Goal: Information Seeking & Learning: Learn about a topic

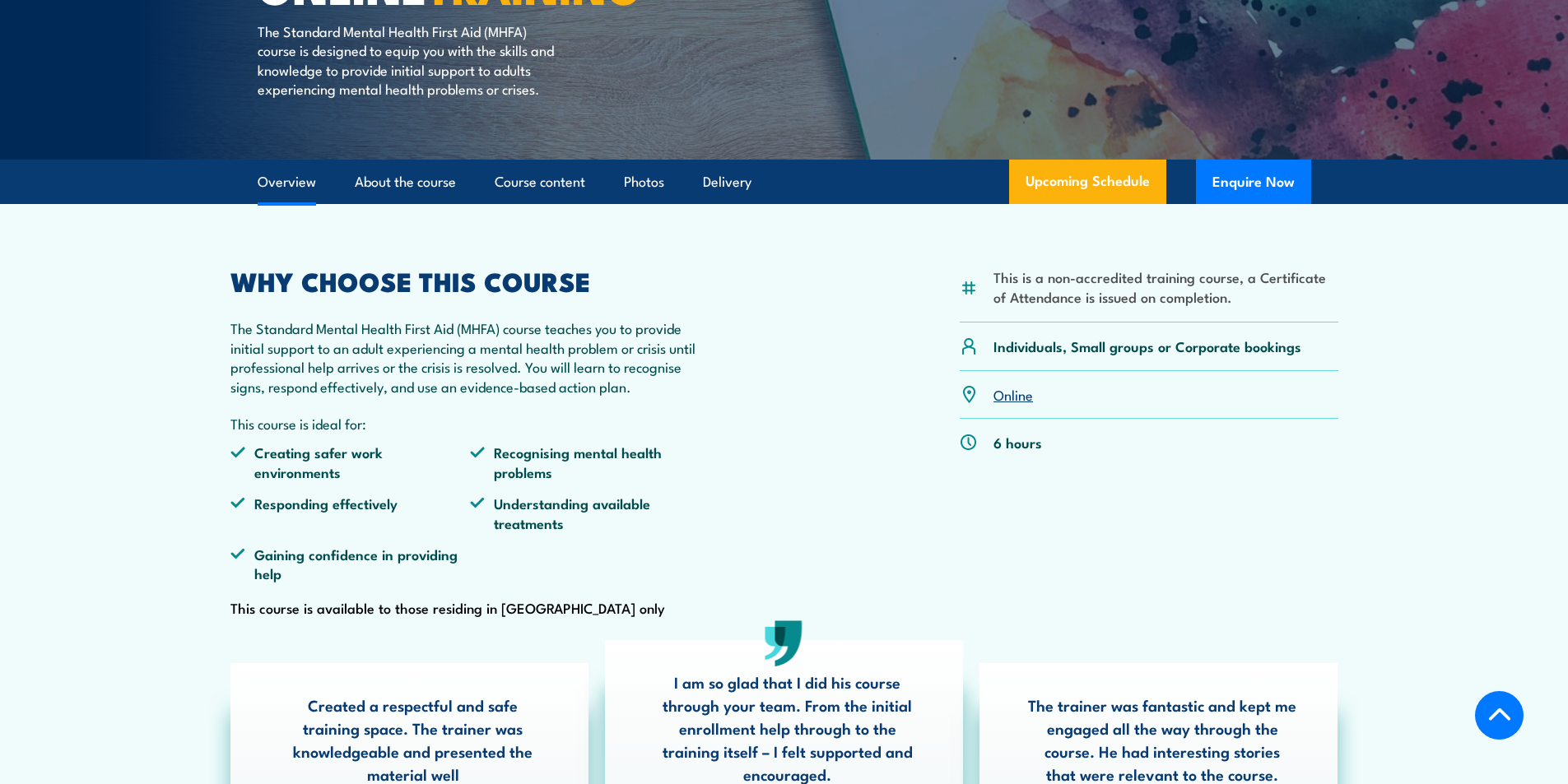
scroll to position [411, 0]
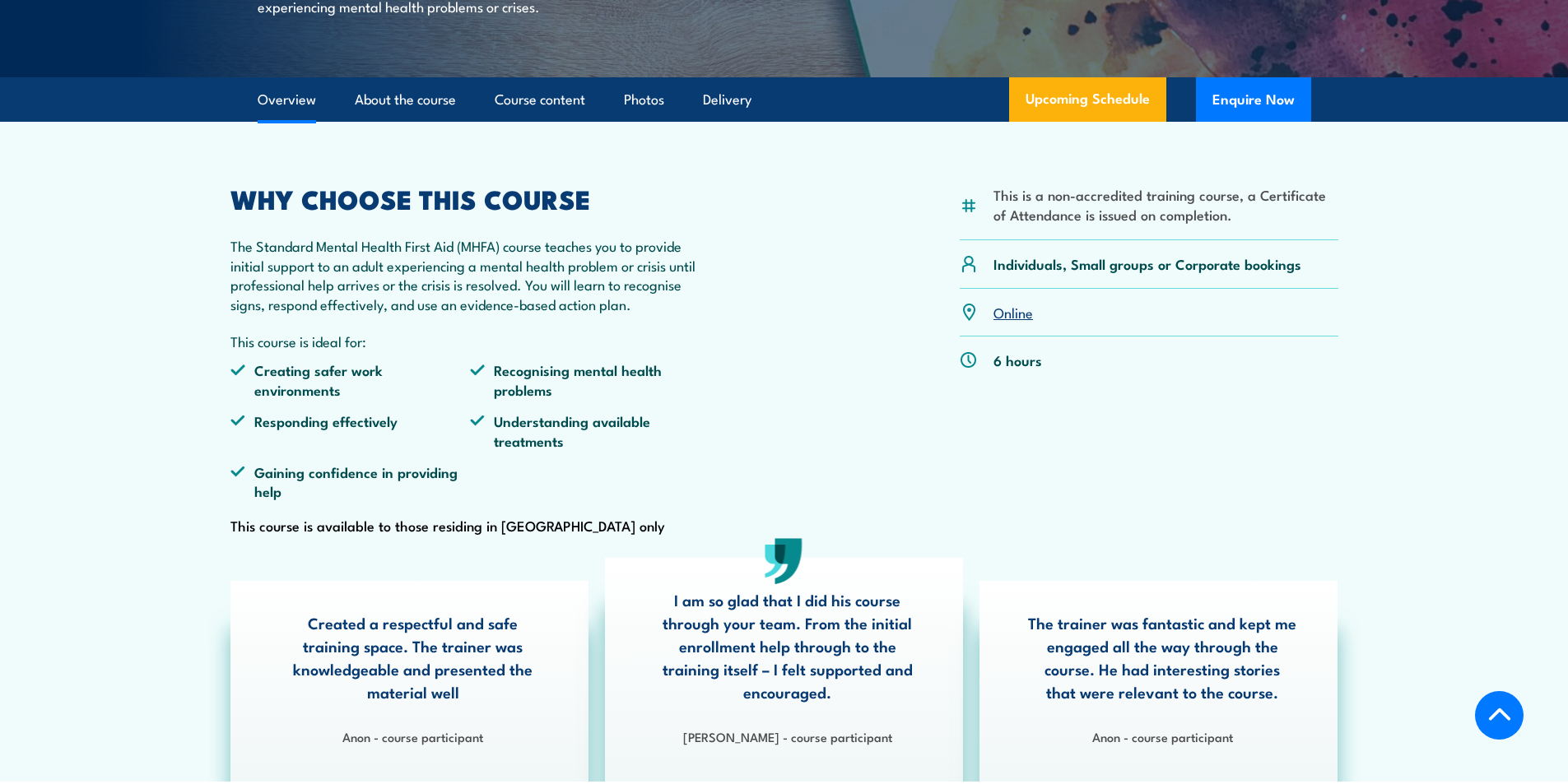
click at [1019, 322] on link "Online" at bounding box center [1013, 312] width 40 height 20
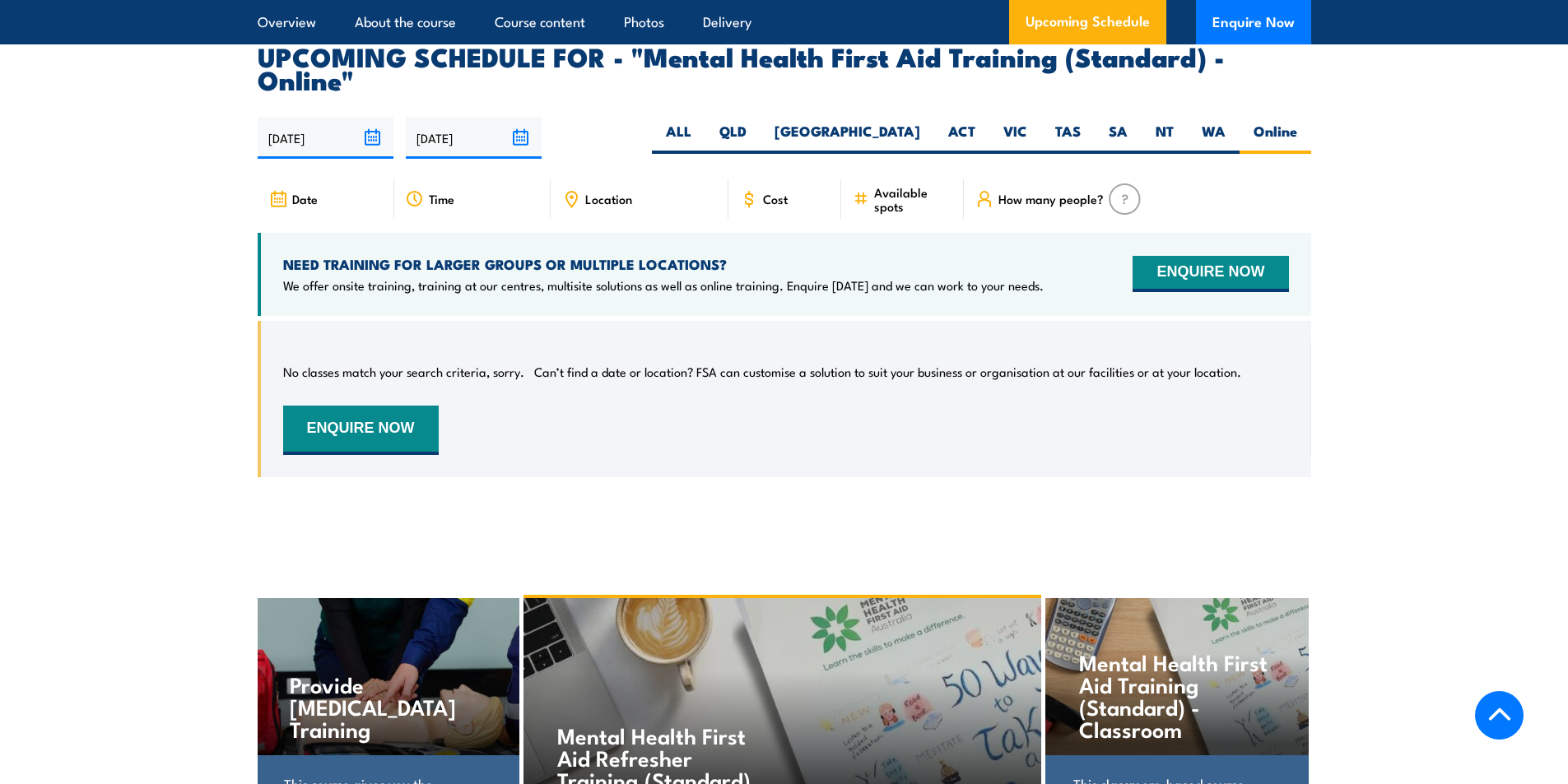
scroll to position [3212, 0]
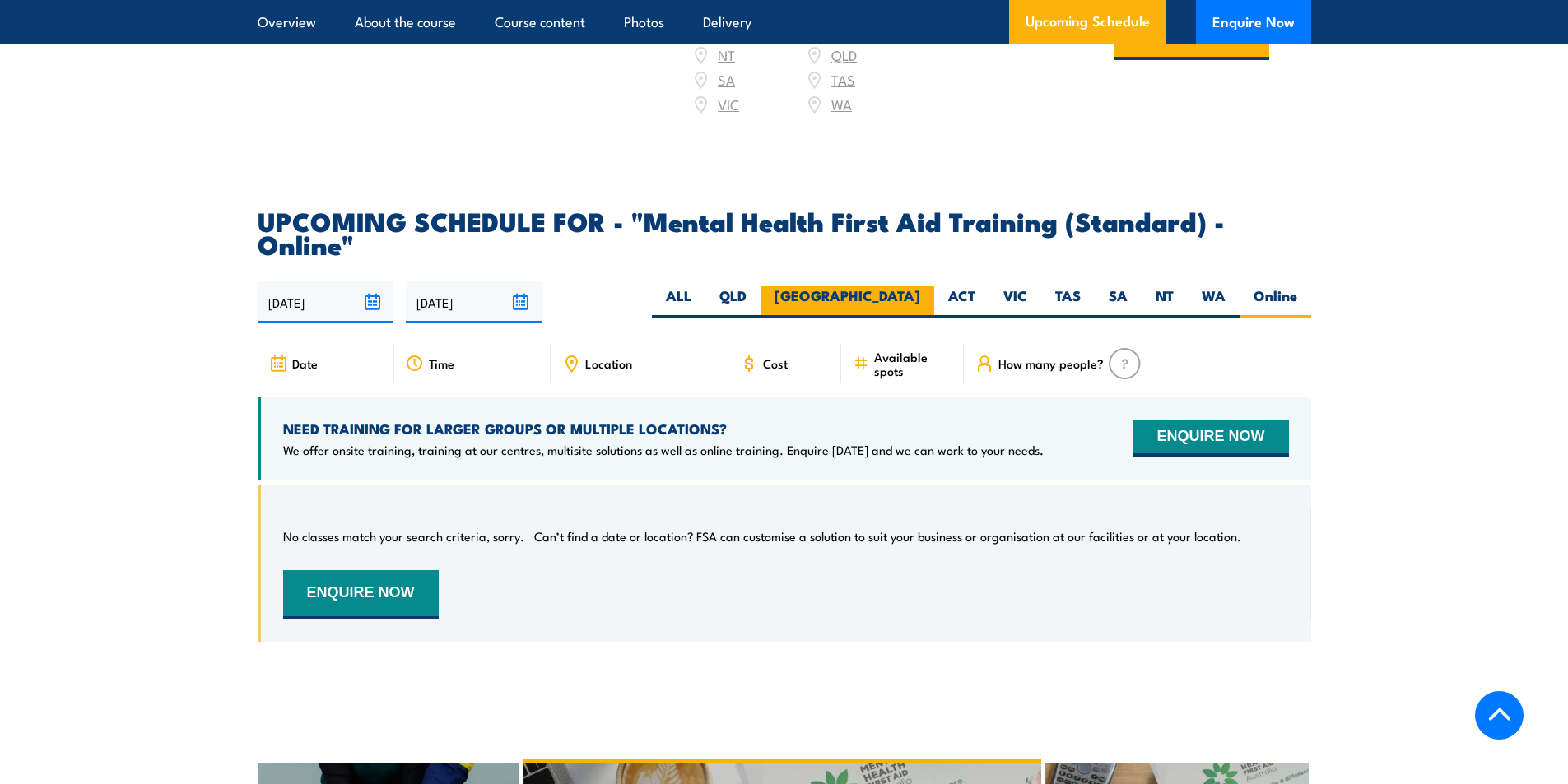
click at [902, 286] on label "[GEOGRAPHIC_DATA]" at bounding box center [847, 302] width 173 height 32
click at [920, 286] on input "[GEOGRAPHIC_DATA]" at bounding box center [925, 291] width 10 height 10
radio input "true"
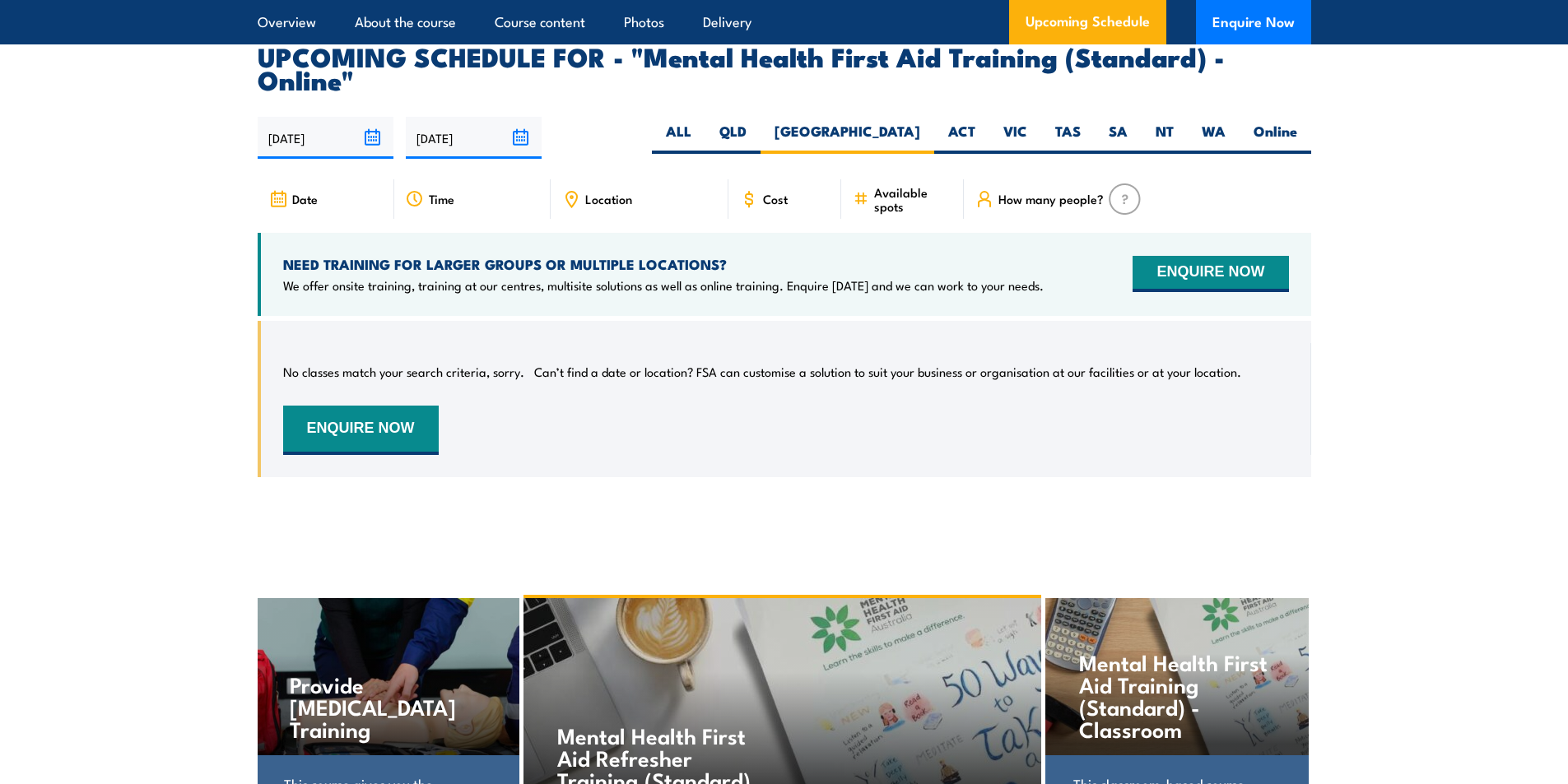
scroll to position [3377, 0]
click at [1269, 121] on label "Online" at bounding box center [1275, 137] width 72 height 32
click at [1297, 121] on input "Online" at bounding box center [1301, 126] width 10 height 10
radio input "true"
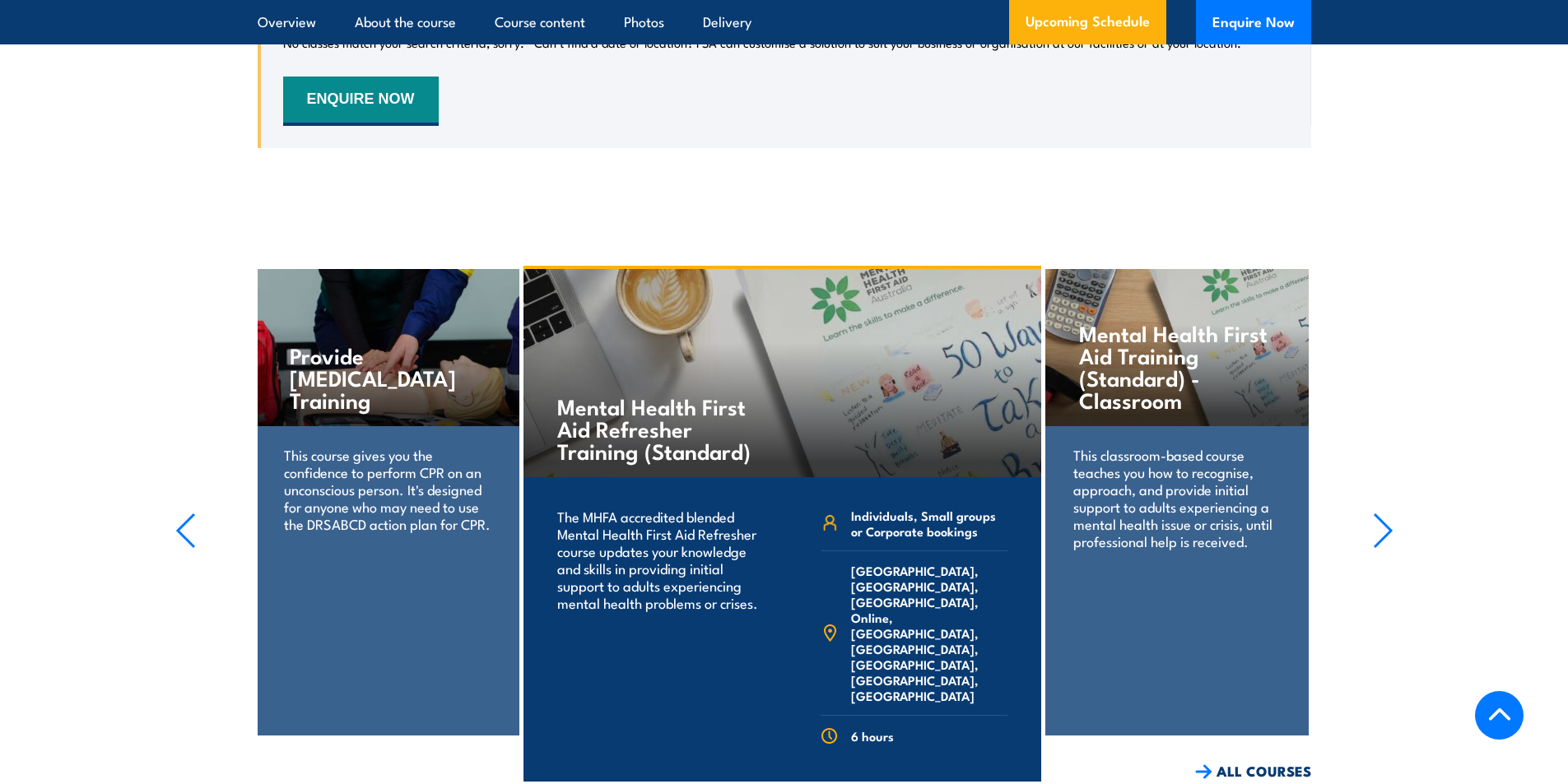
scroll to position [3788, 0]
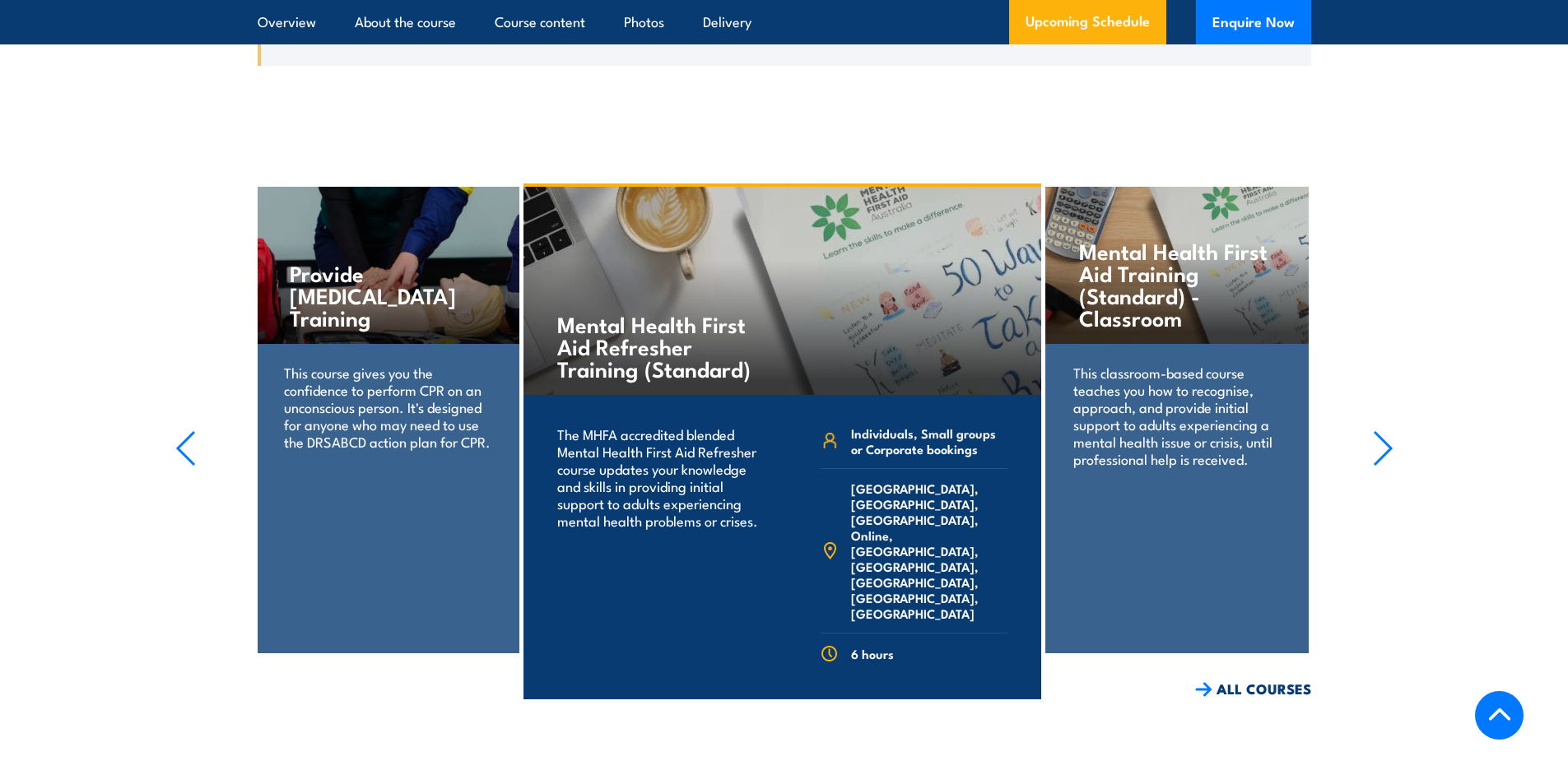
click at [1388, 432] on icon "button" at bounding box center [1382, 448] width 16 height 33
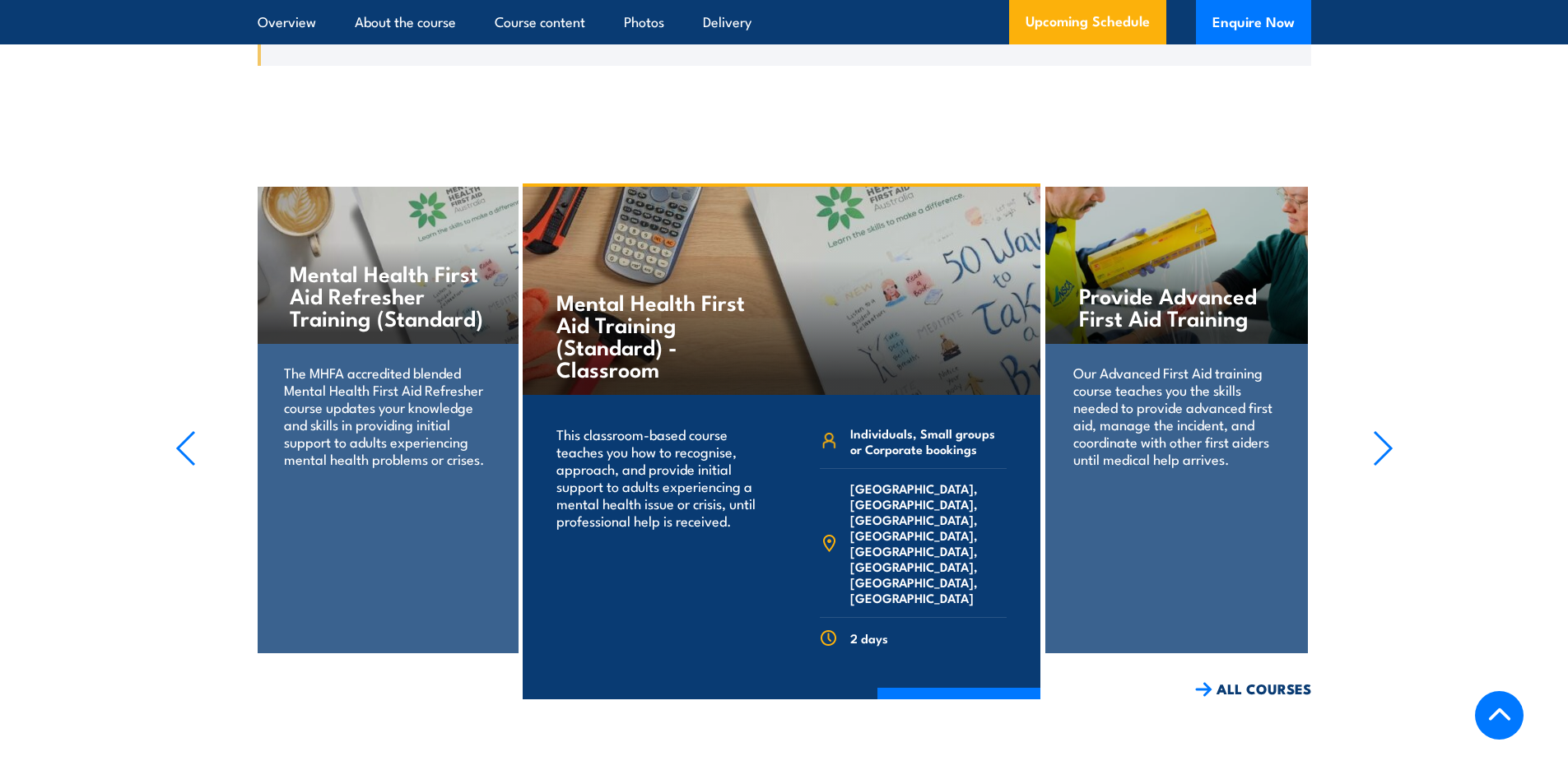
click at [1388, 432] on icon "button" at bounding box center [1382, 448] width 16 height 33
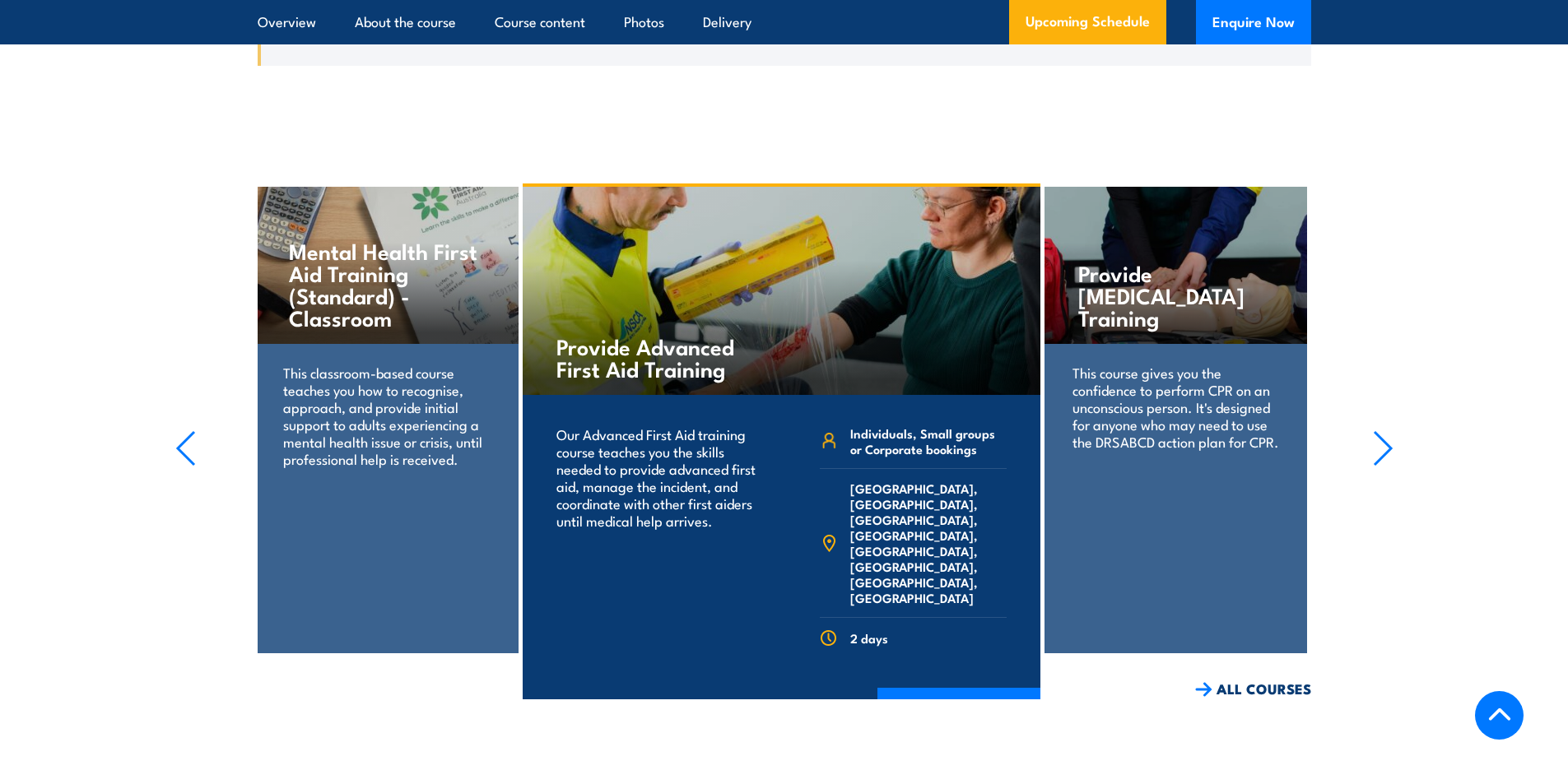
scroll to position [3871, 0]
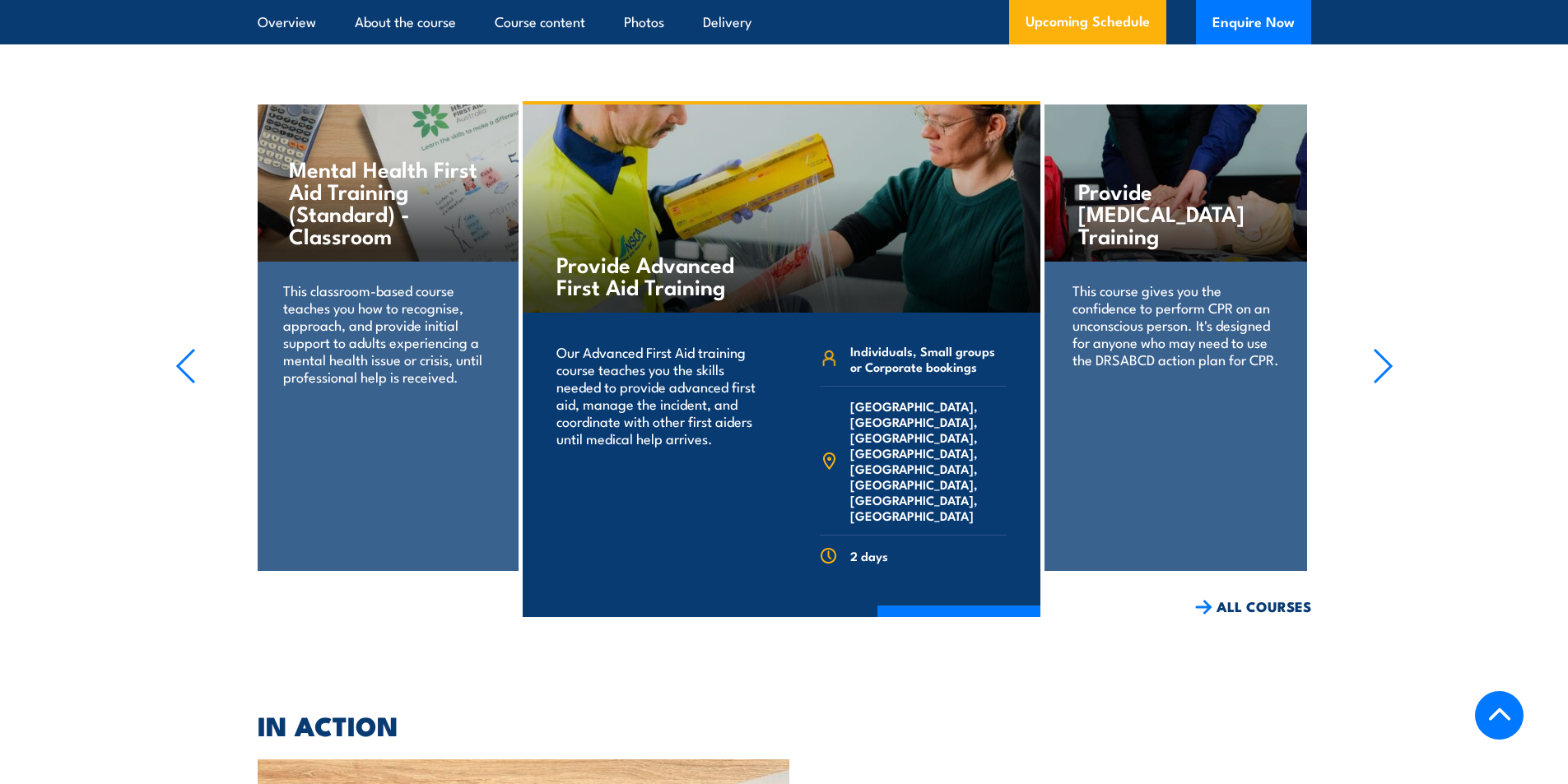
click at [1377, 348] on icon "button" at bounding box center [1383, 366] width 21 height 36
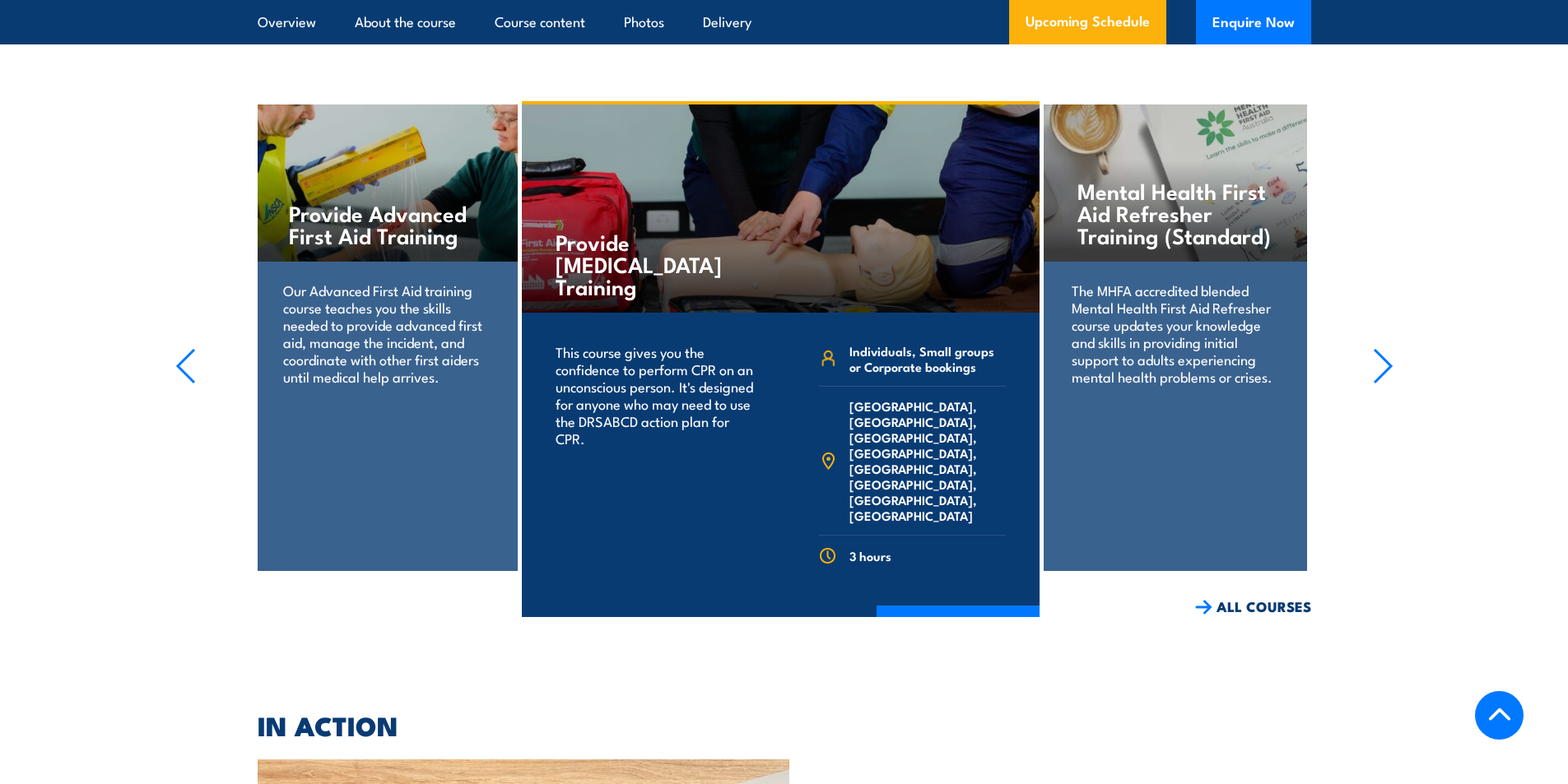
click at [1377, 348] on icon "button" at bounding box center [1383, 366] width 21 height 36
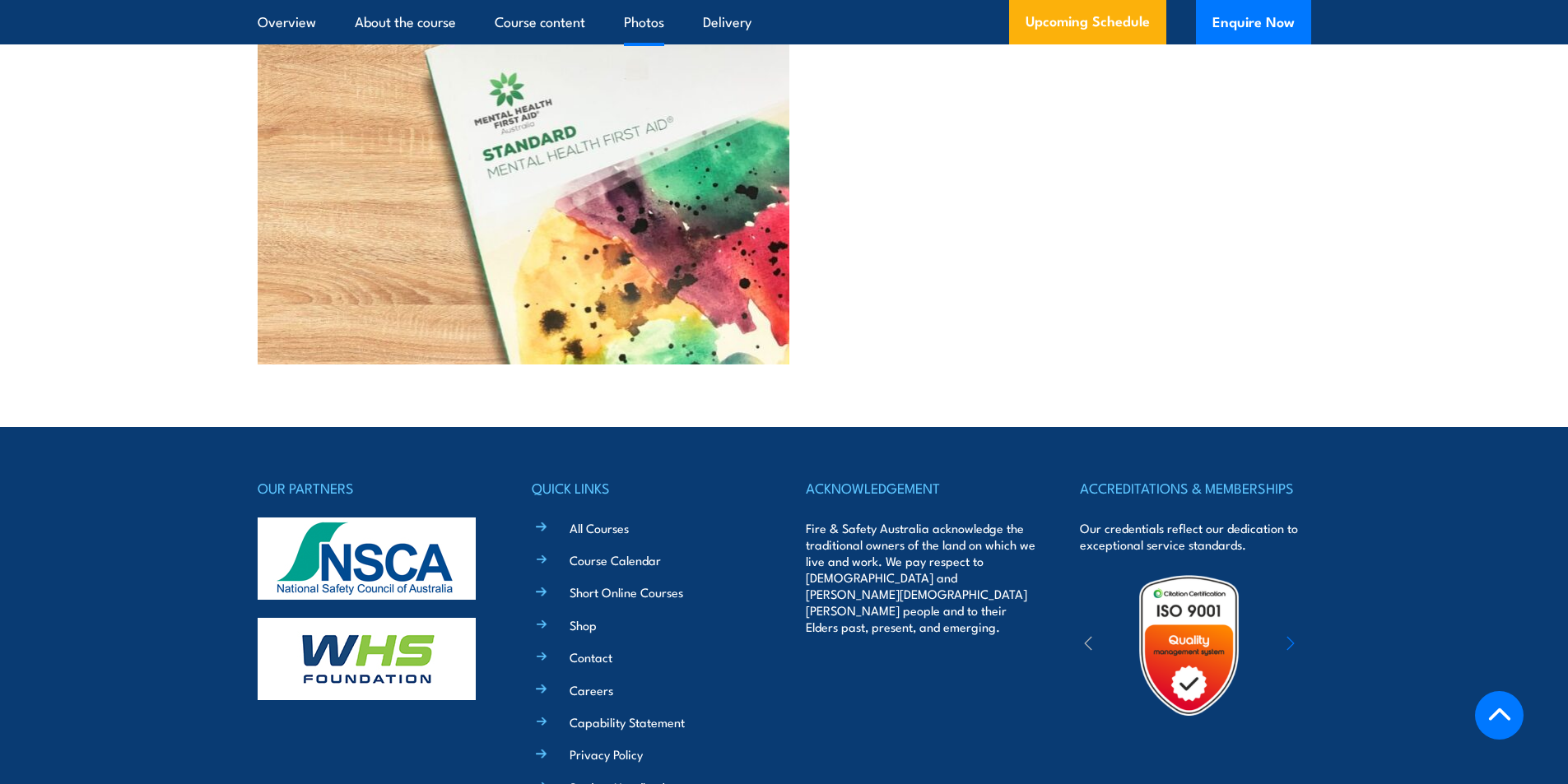
scroll to position [4776, 0]
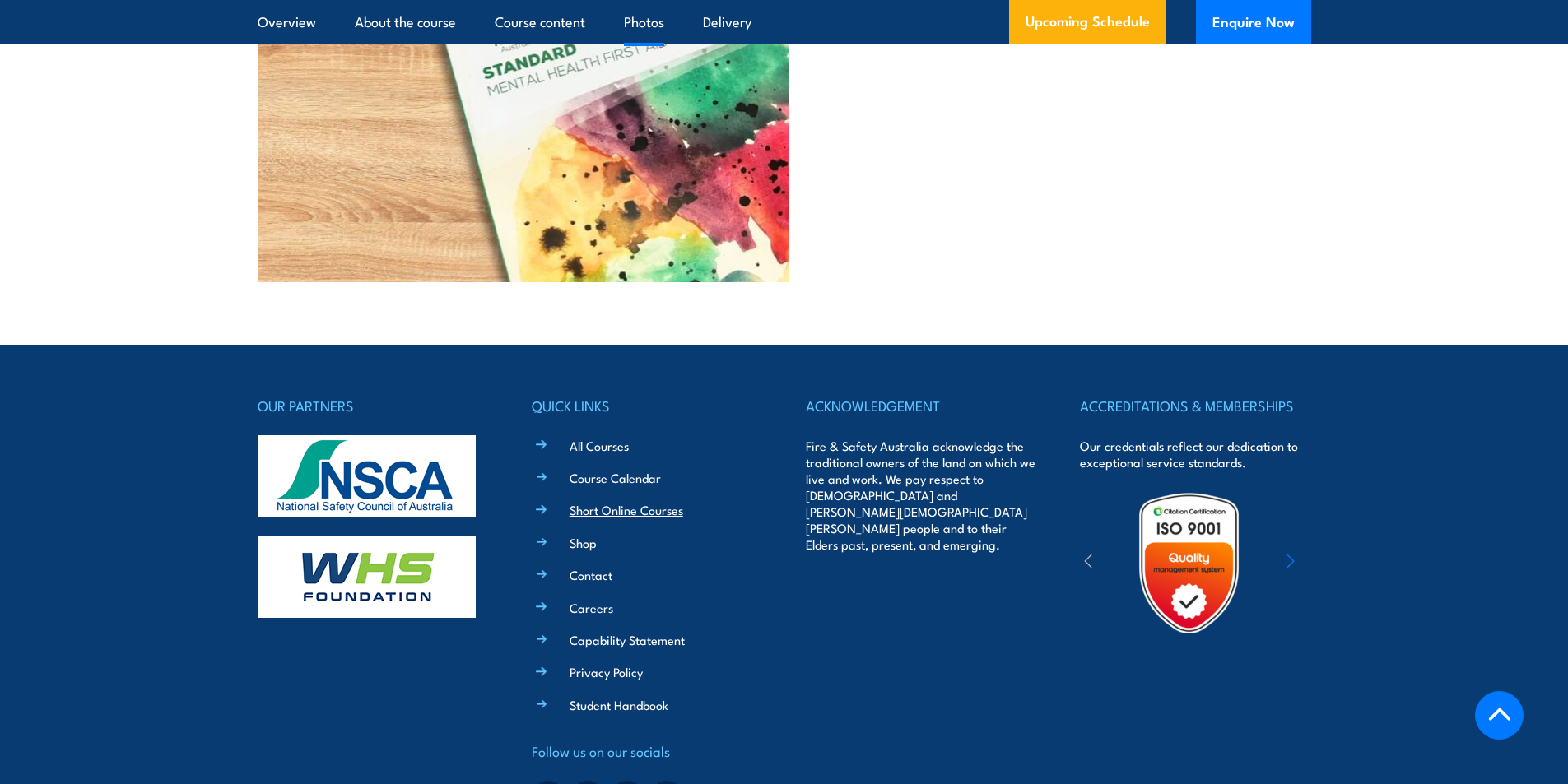
click at [620, 501] on link "Short Online Courses" at bounding box center [626, 509] width 114 height 17
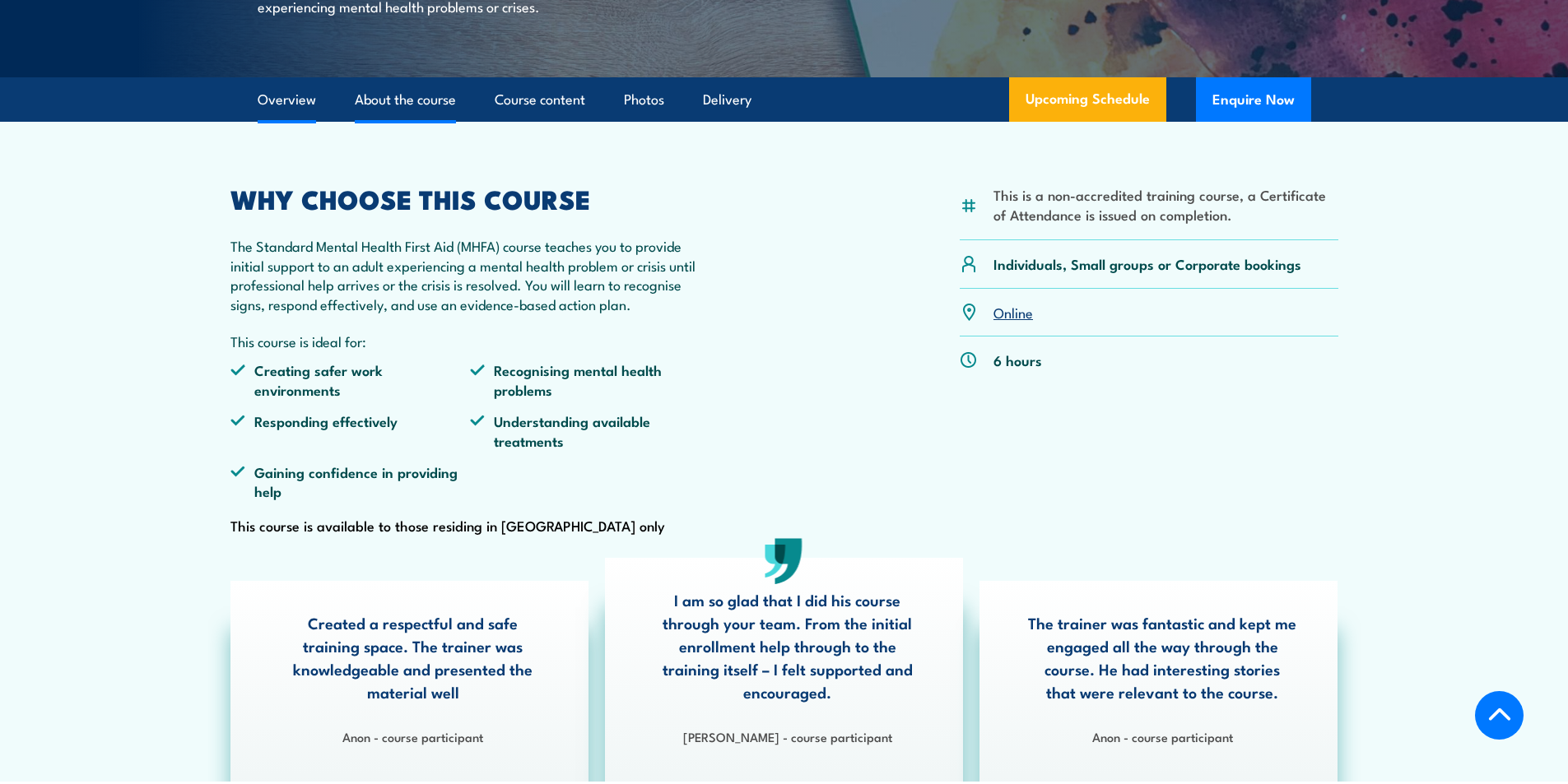
click at [416, 121] on link "About the course" at bounding box center [405, 100] width 101 height 43
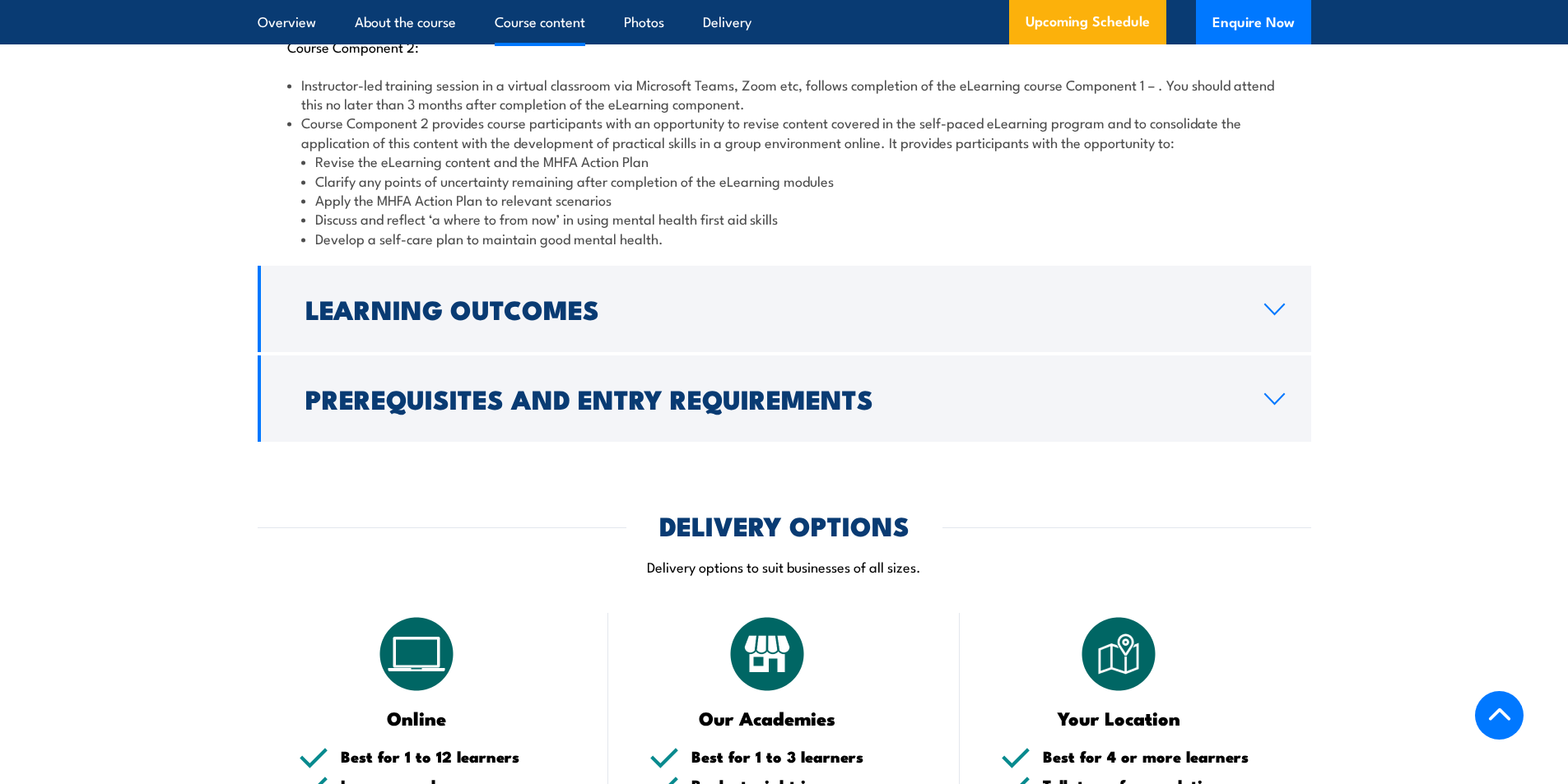
scroll to position [2331, 0]
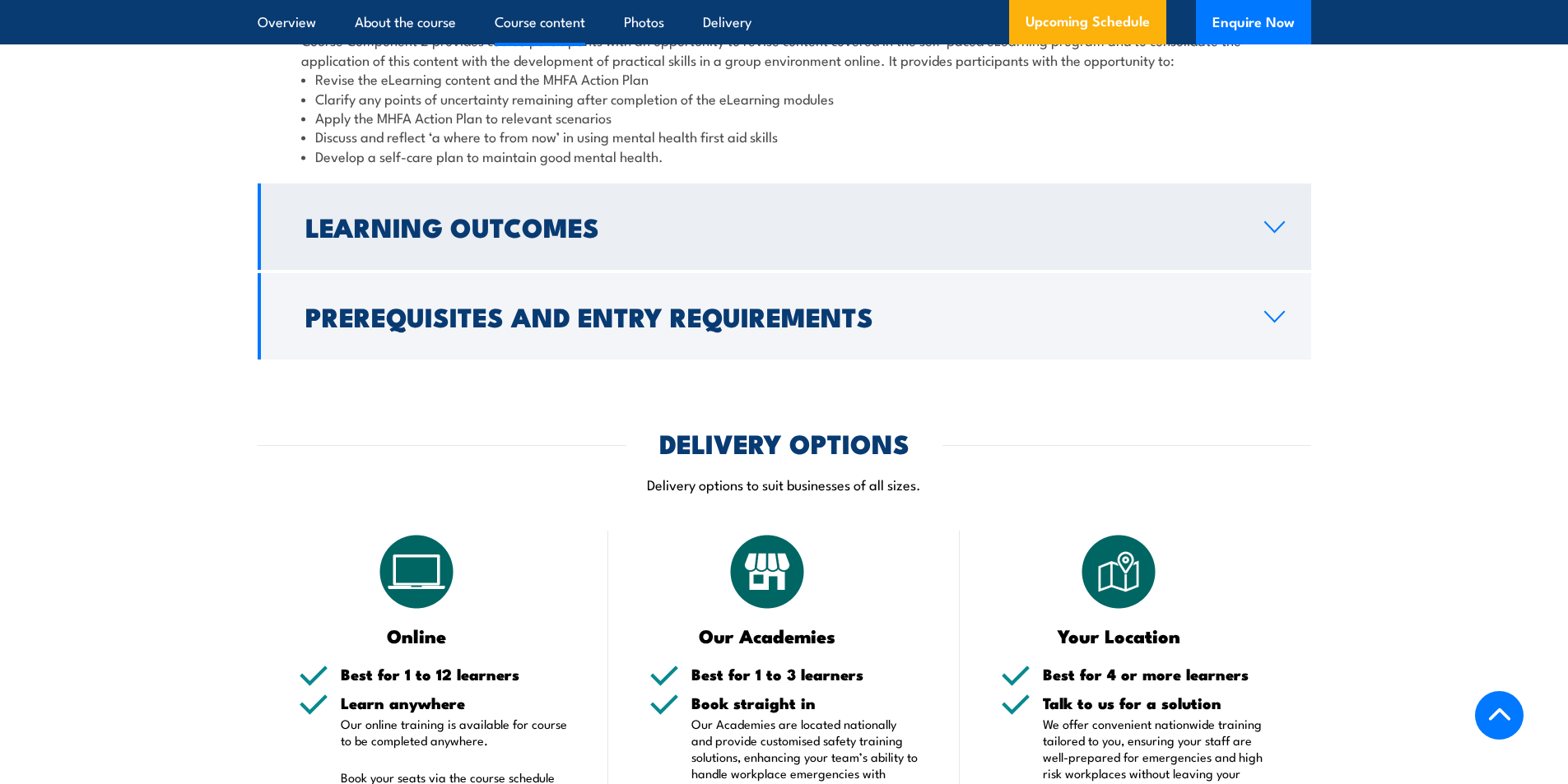
click at [1275, 220] on icon at bounding box center [1274, 227] width 23 height 13
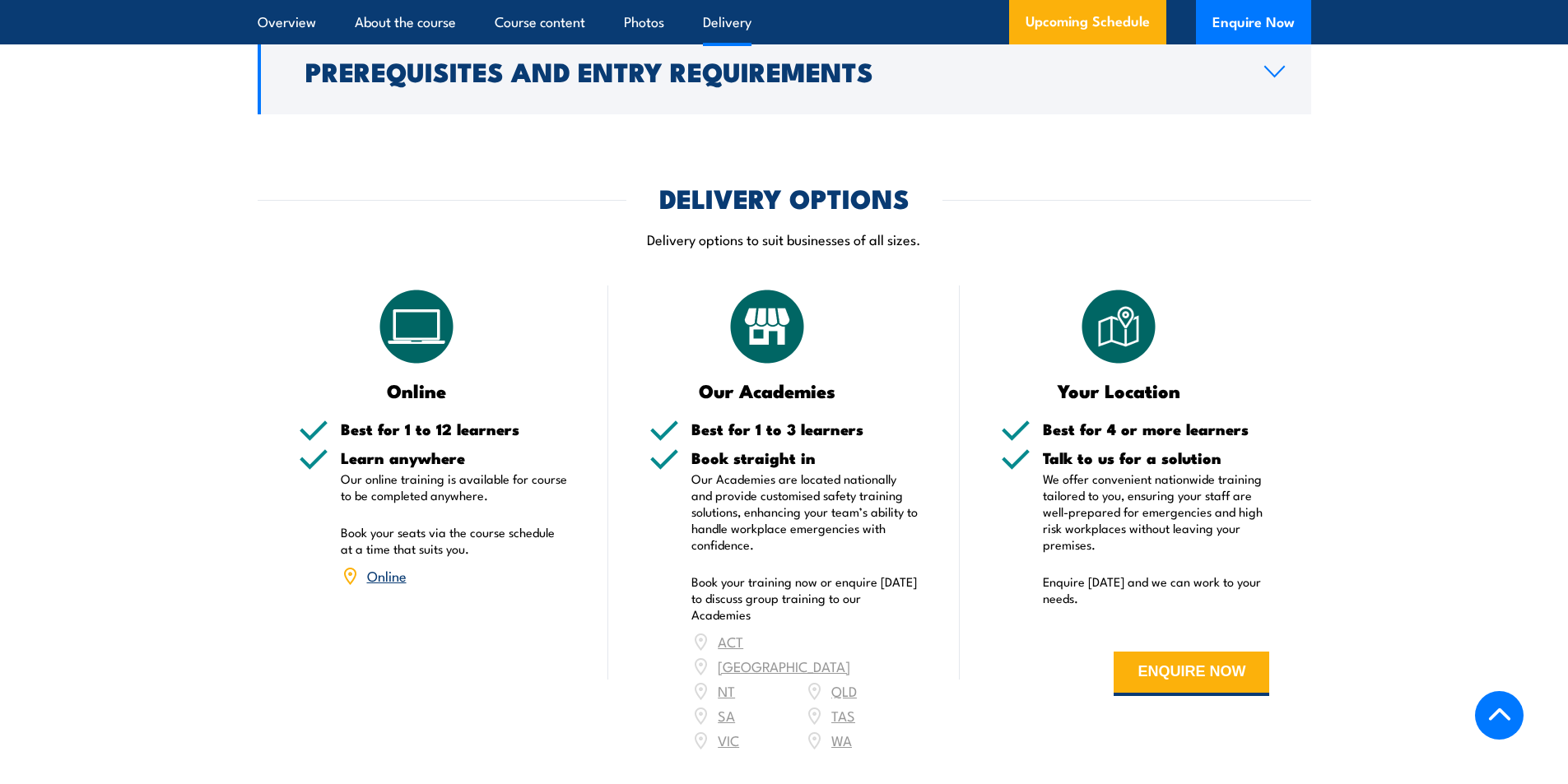
scroll to position [2180, 0]
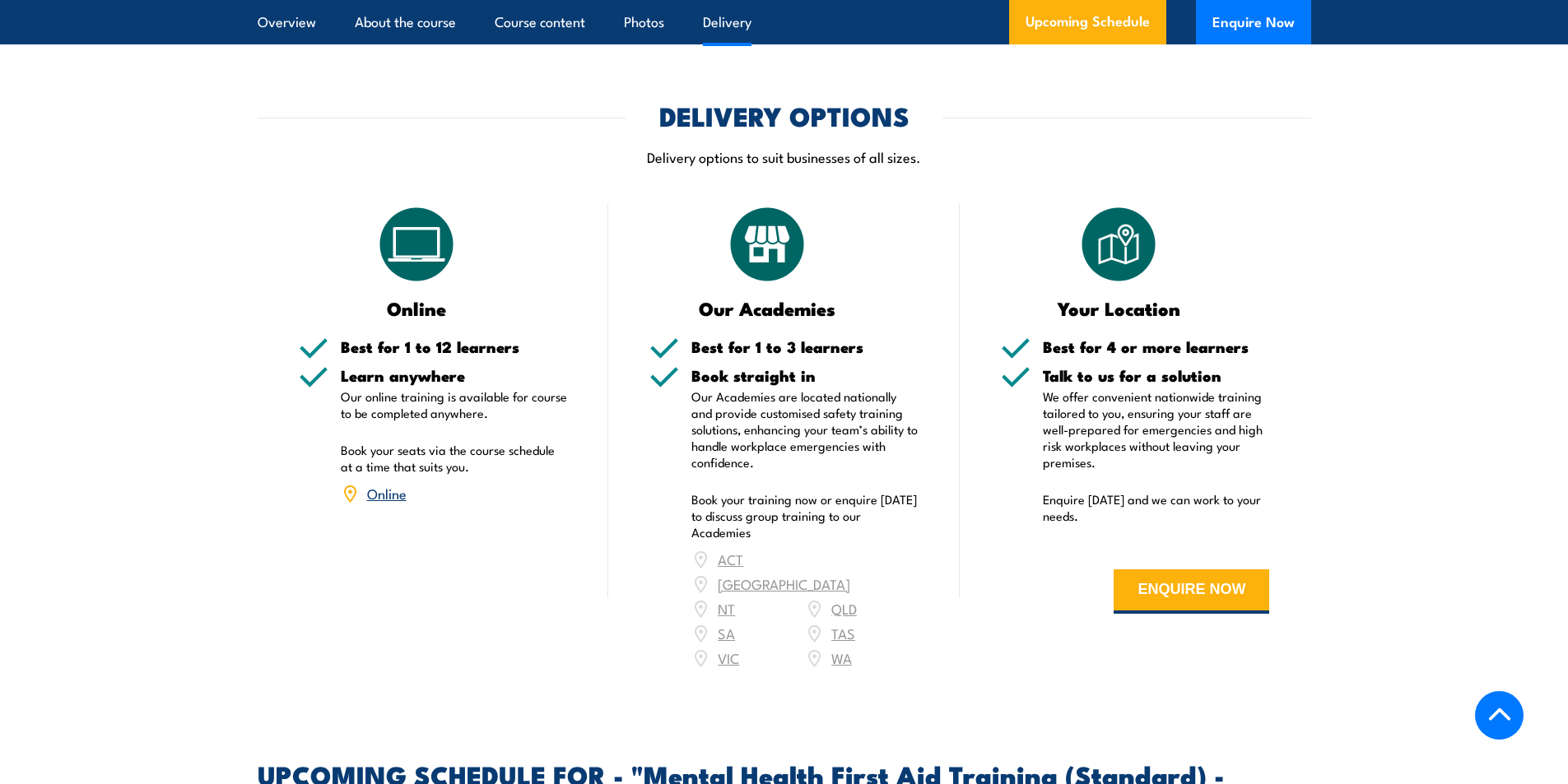
click at [381, 483] on link "Online" at bounding box center [387, 492] width 40 height 20
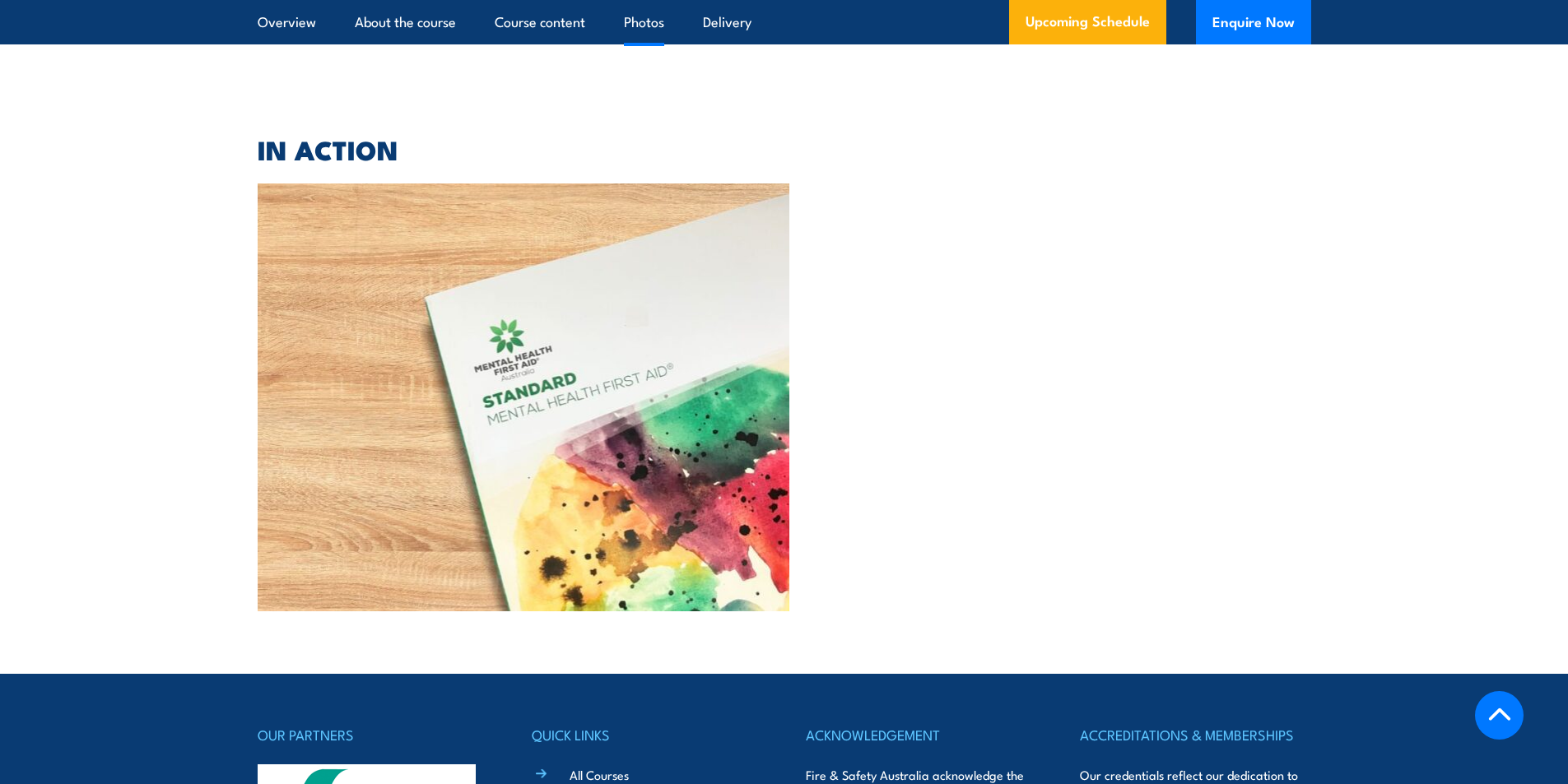
scroll to position [4611, 0]
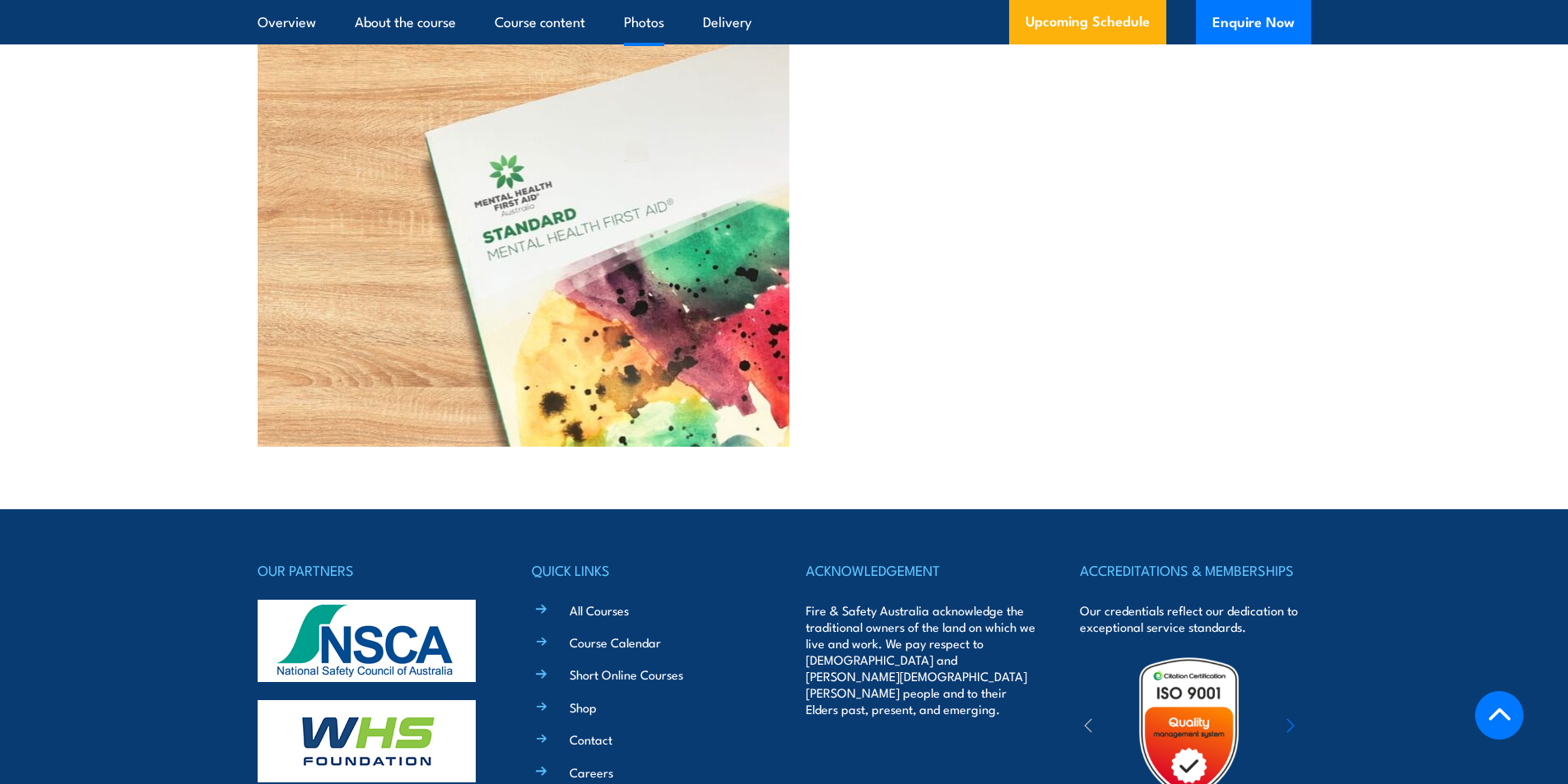
click at [646, 24] on link "Photos" at bounding box center [643, 22] width 40 height 43
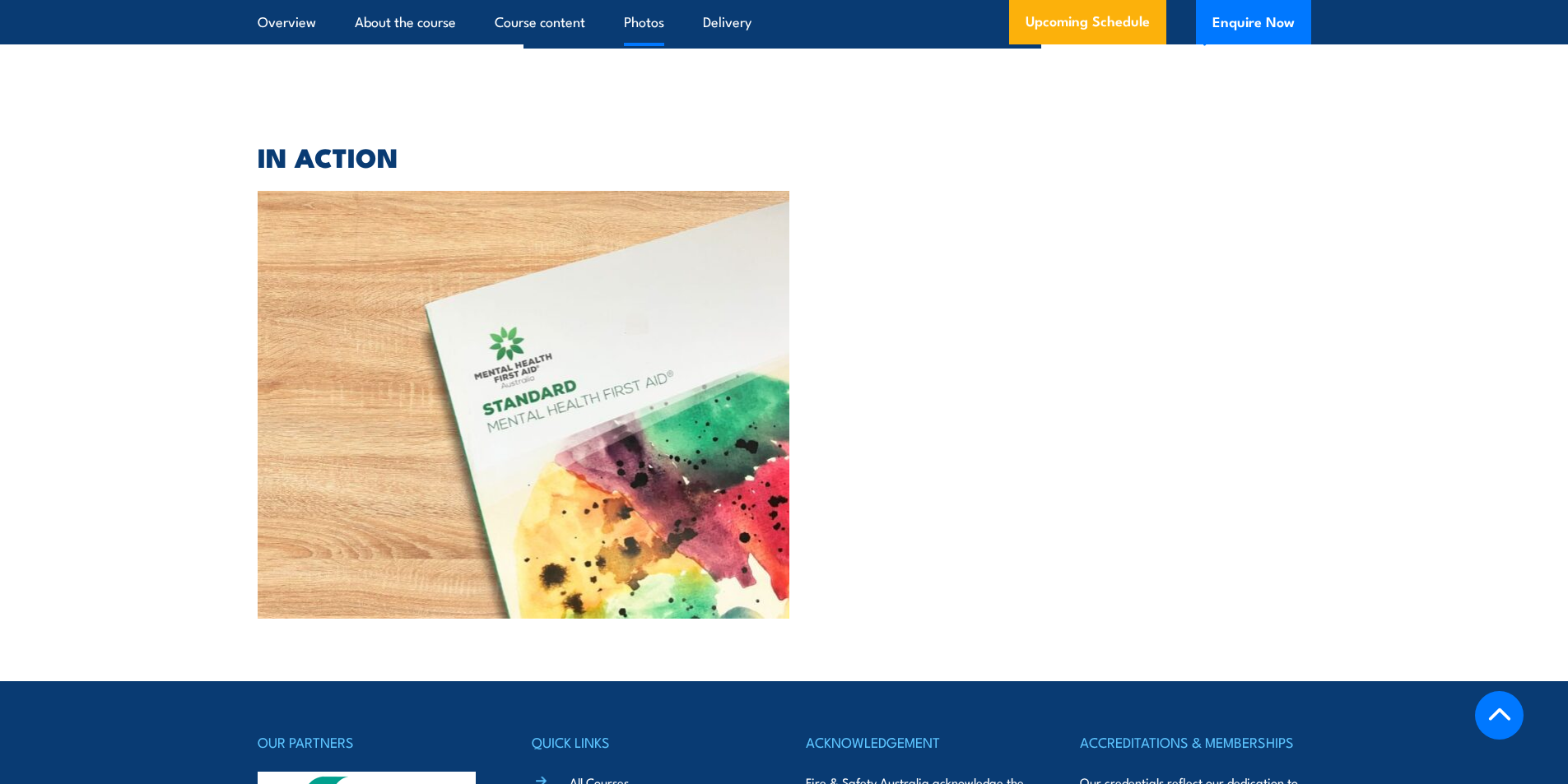
scroll to position [4438, 0]
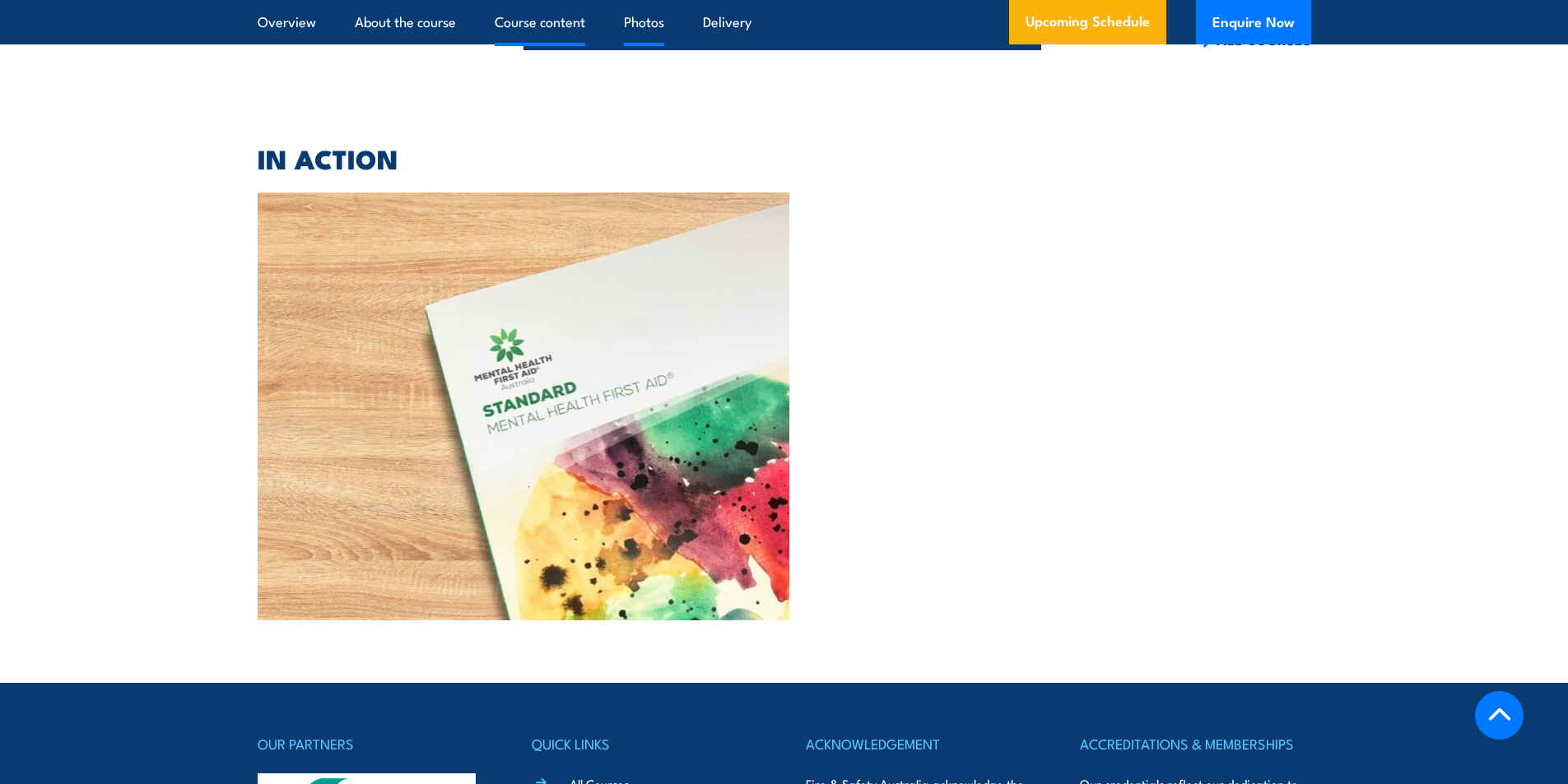
click at [564, 23] on link "Course content" at bounding box center [540, 22] width 90 height 43
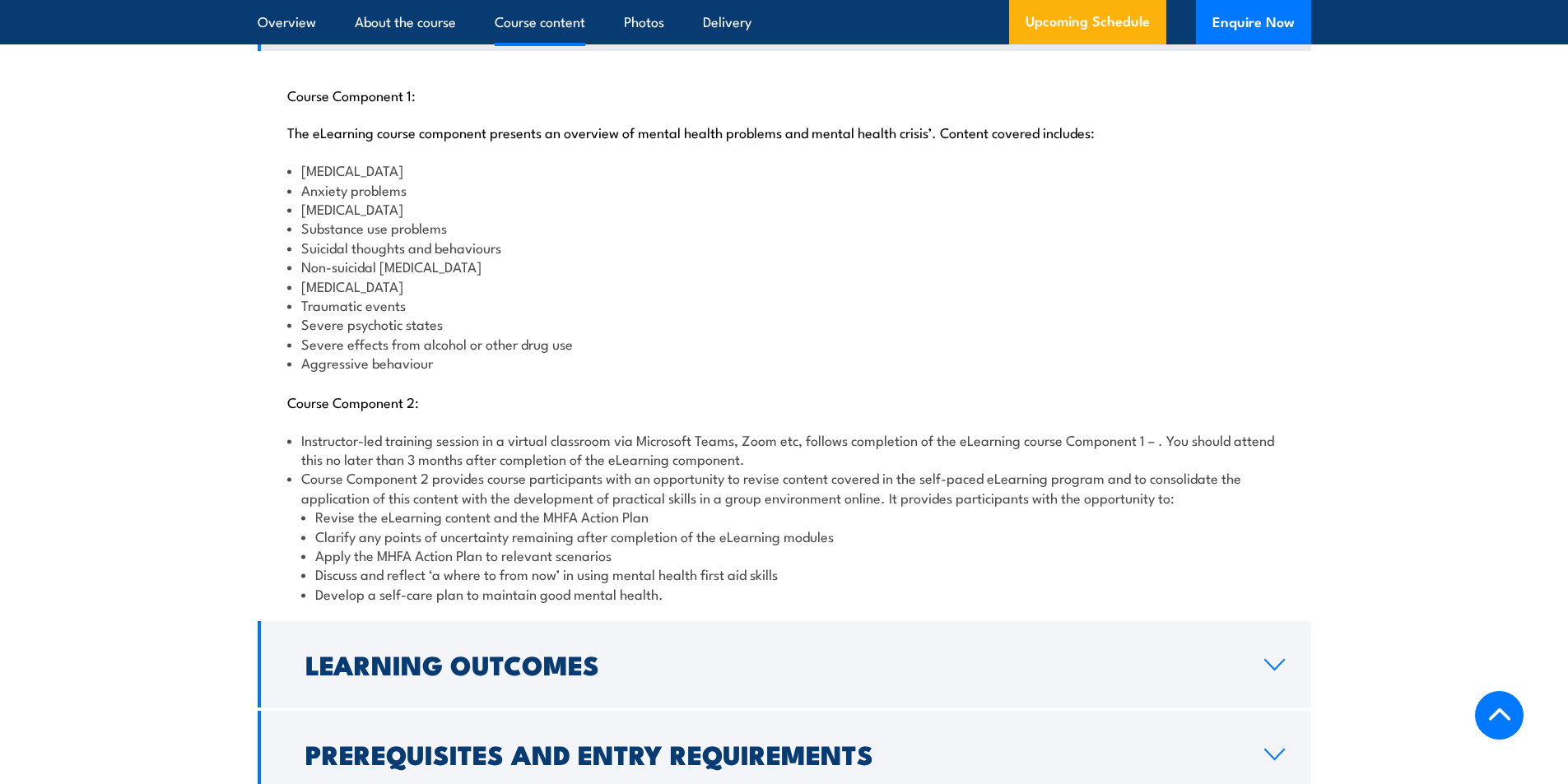
scroll to position [1738, 0]
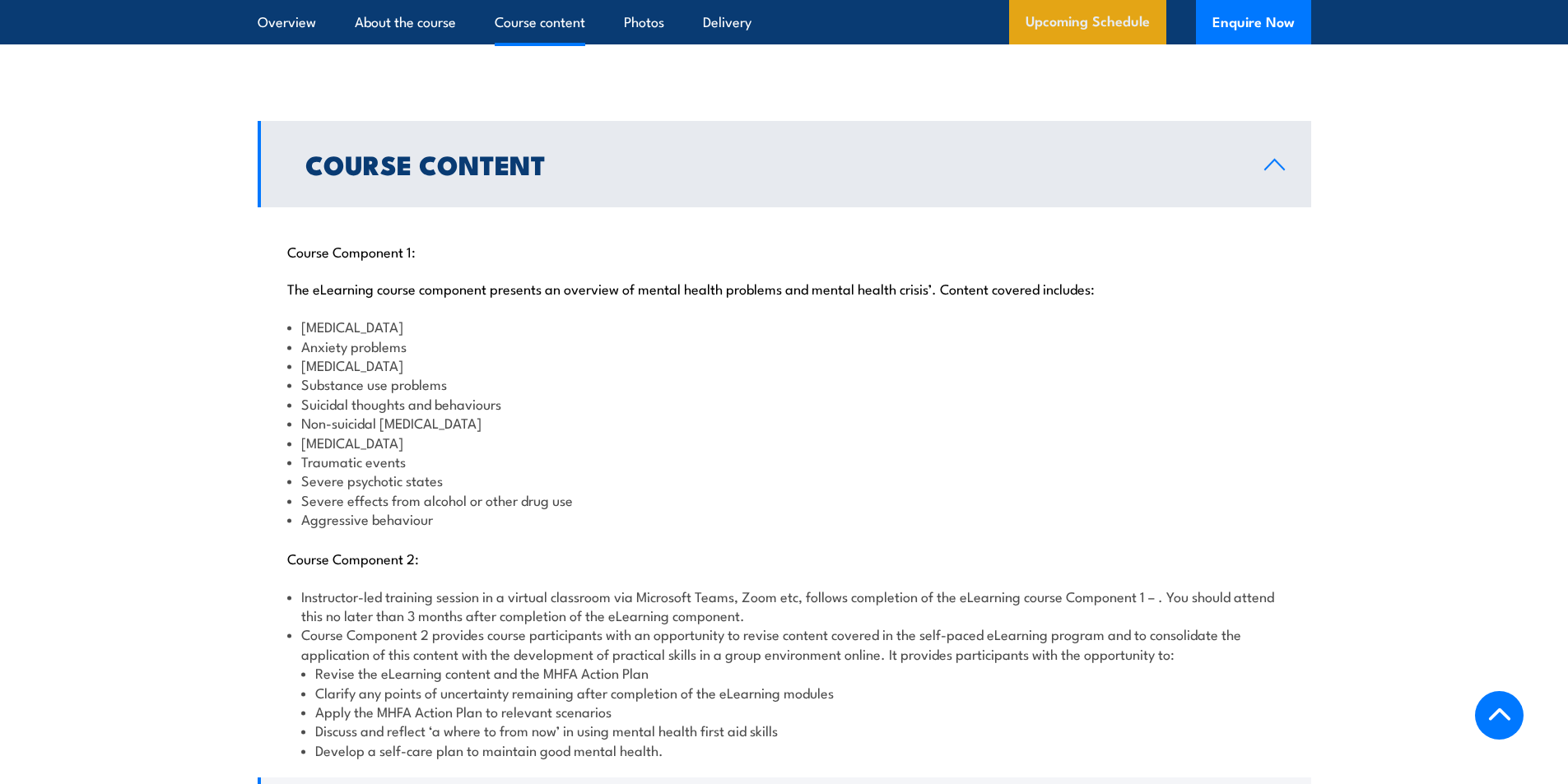
click at [1079, 25] on link "Upcoming Schedule" at bounding box center [1087, 22] width 157 height 44
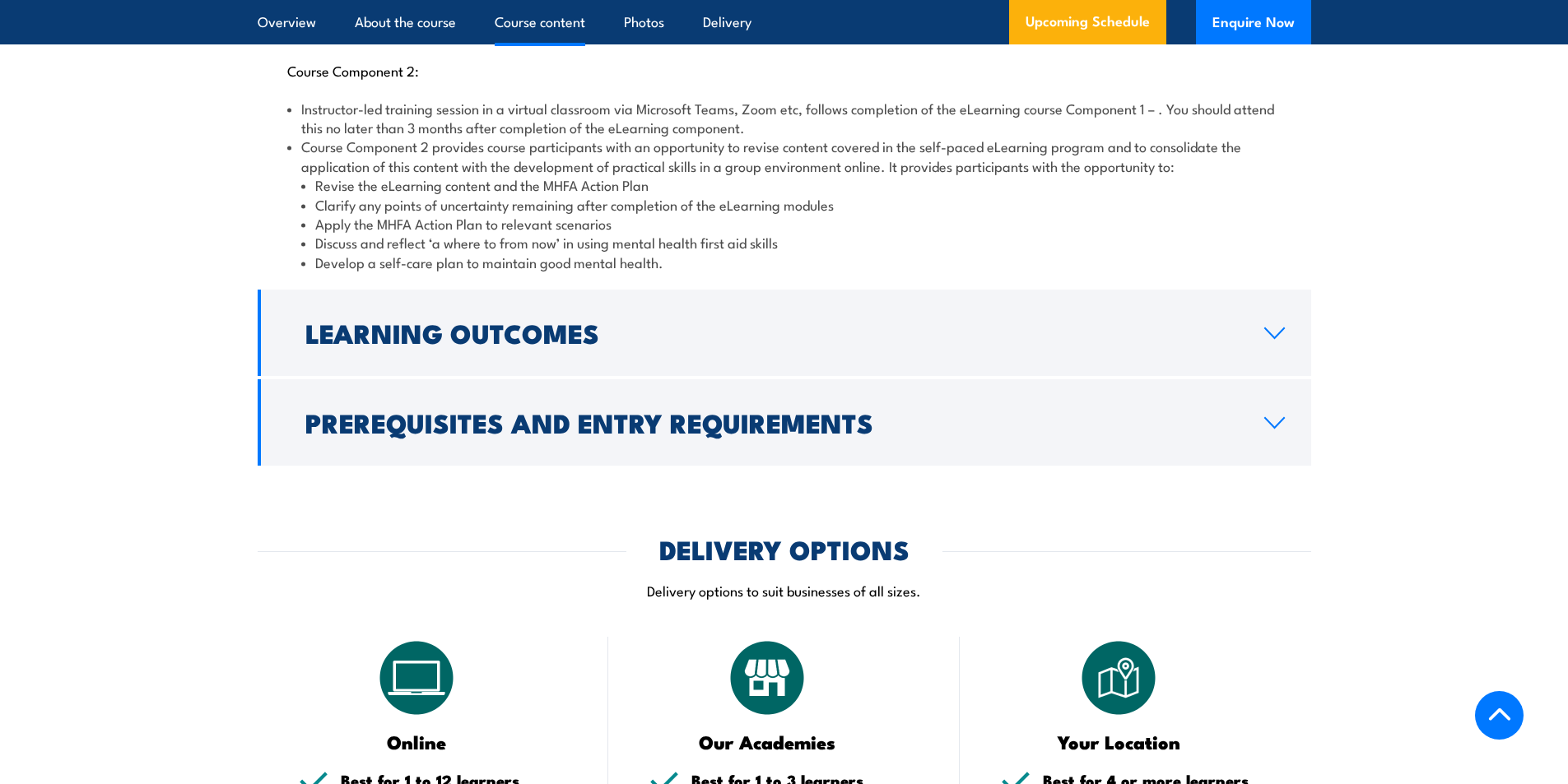
scroll to position [2143, 0]
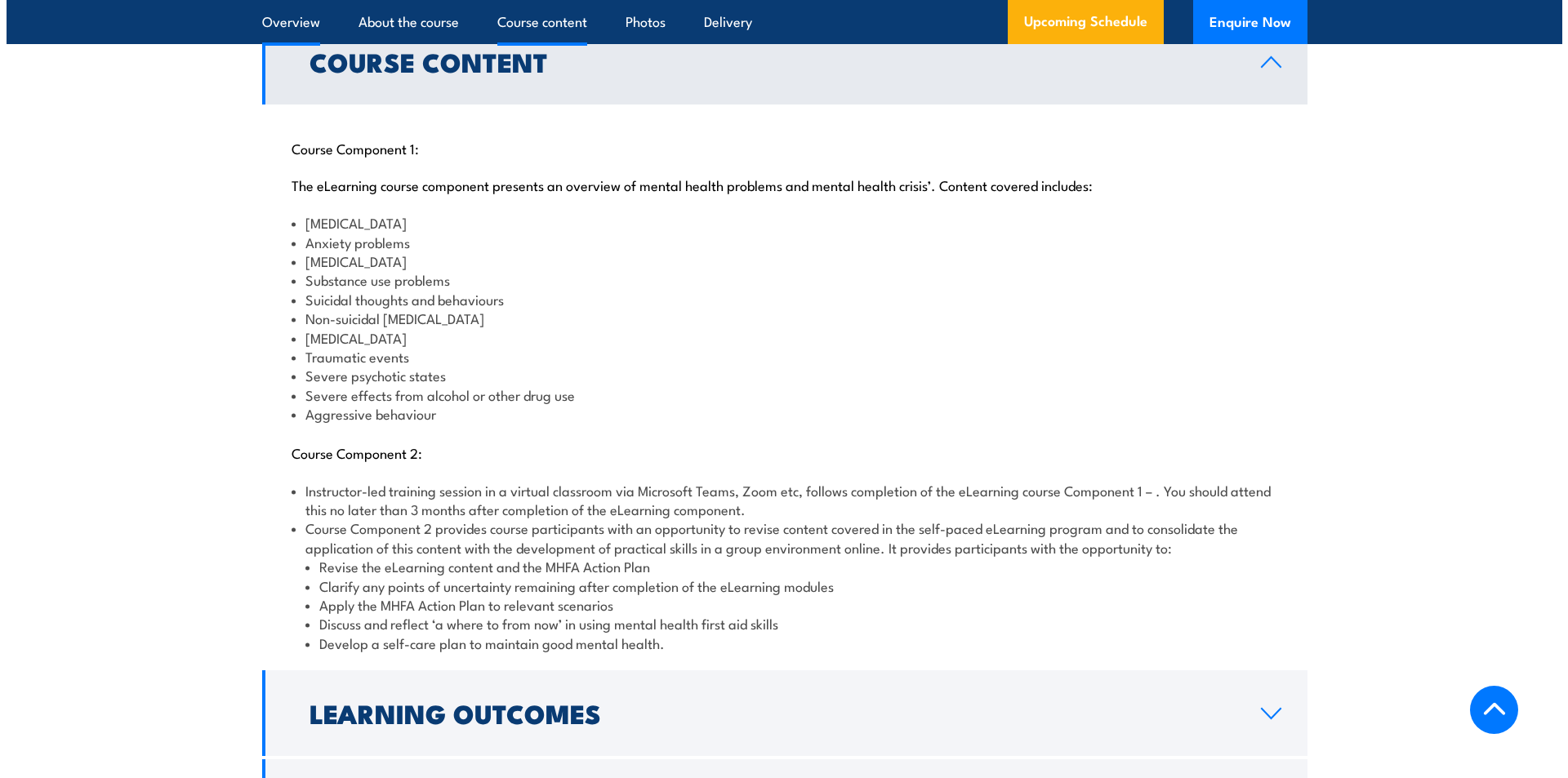
scroll to position [1725, 0]
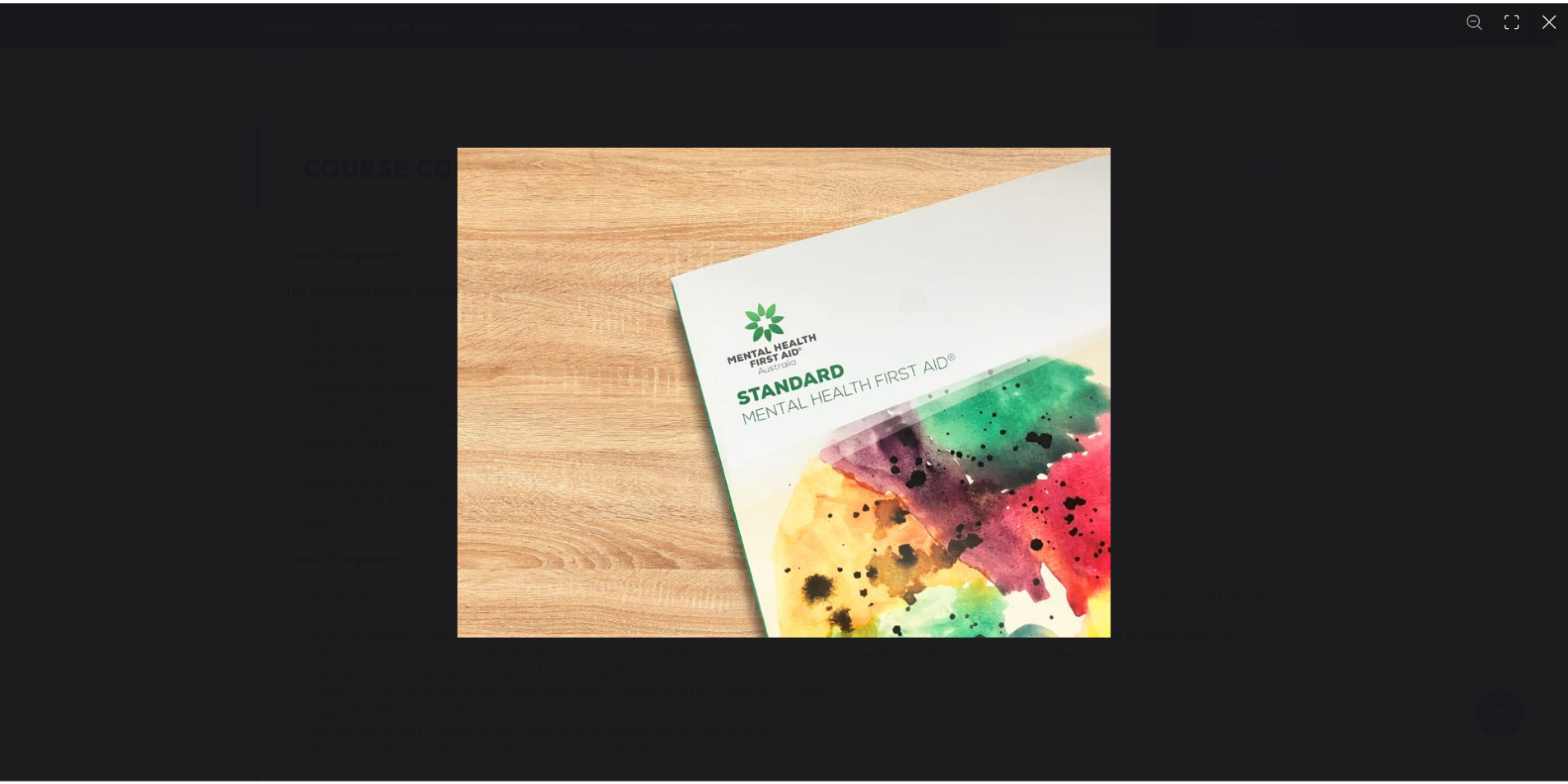
scroll to position [4438, 0]
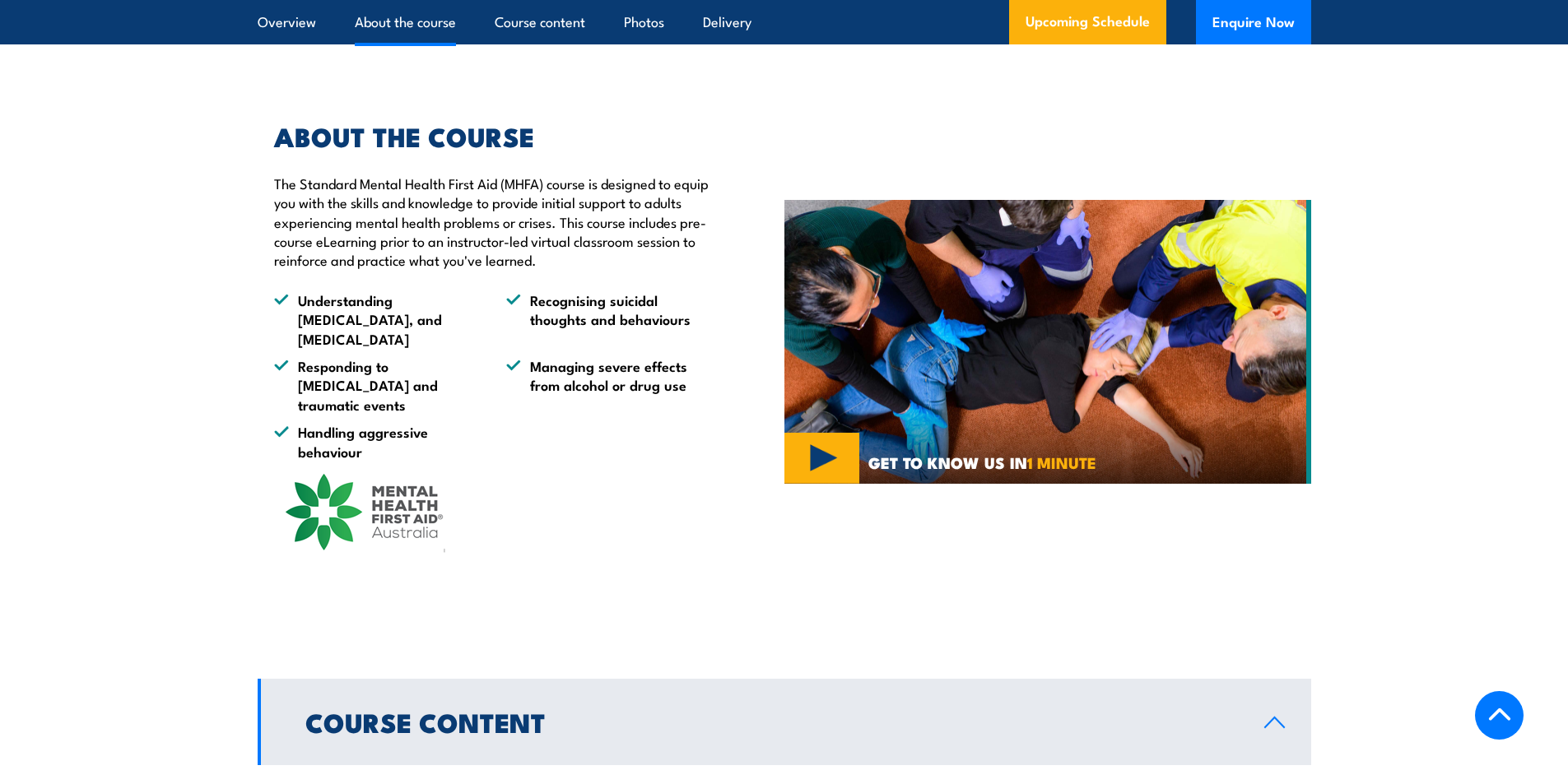
scroll to position [1180, 0]
click at [825, 473] on img at bounding box center [1047, 342] width 526 height 284
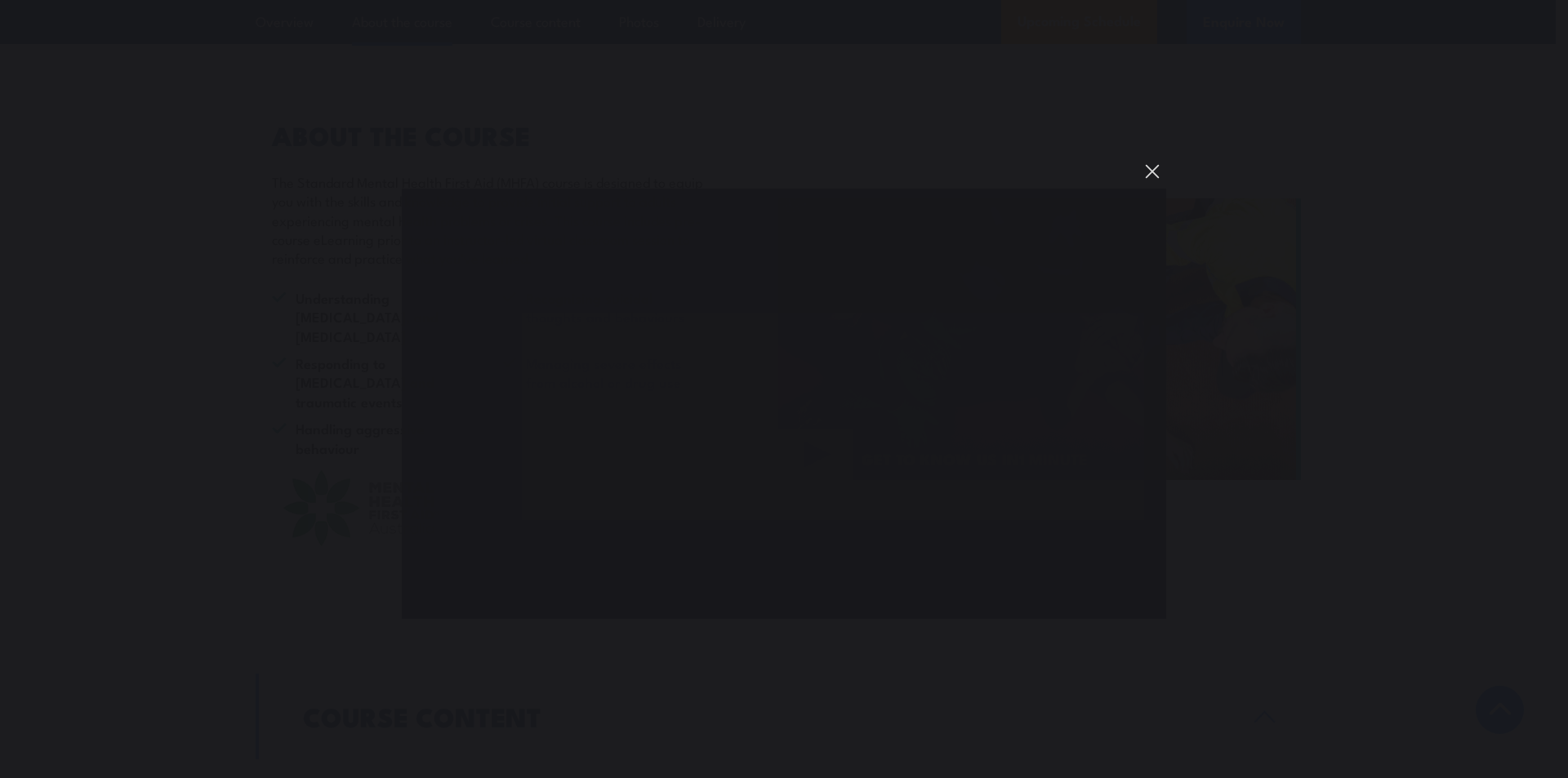
click at [1149, 178] on button "You can close this modal content with the ESC key" at bounding box center [1152, 172] width 28 height 28
